Goal: Information Seeking & Learning: Learn about a topic

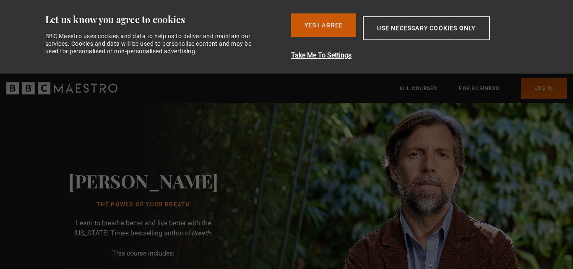
click at [328, 22] on button "Yes I Agree" at bounding box center [323, 24] width 65 height 23
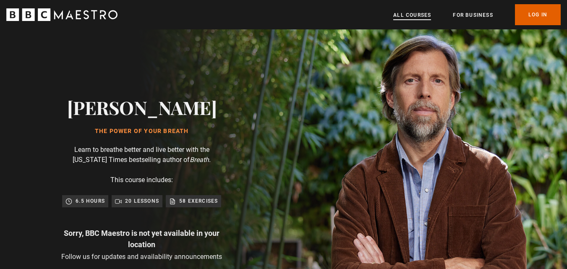
click at [411, 11] on link "All Courses" at bounding box center [412, 15] width 38 height 8
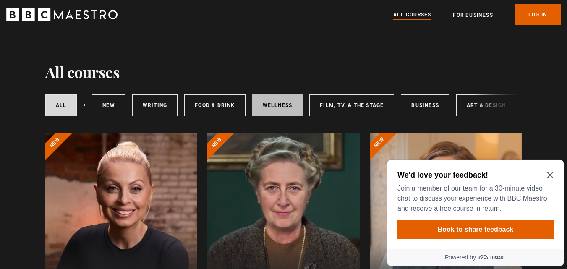
click at [273, 101] on link "Wellness" at bounding box center [277, 105] width 51 height 22
click at [268, 100] on link "Wellness" at bounding box center [277, 105] width 51 height 22
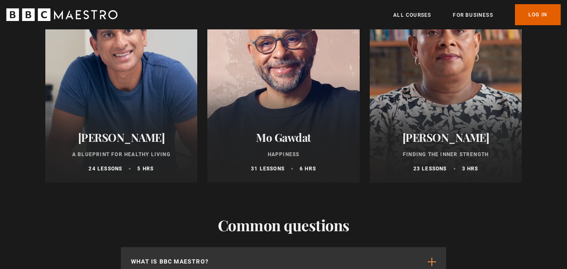
scroll to position [377, 0]
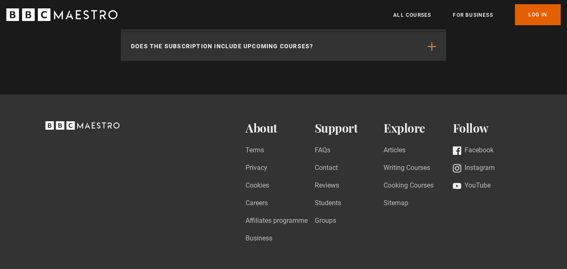
scroll to position [755, 0]
